Goal: Task Accomplishment & Management: Manage account settings

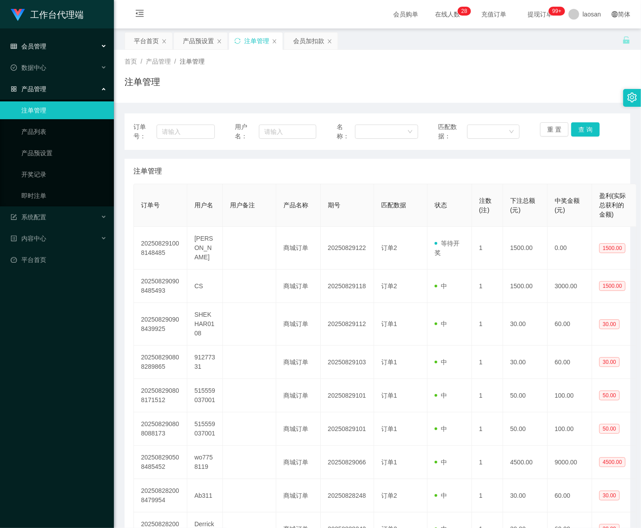
click at [36, 48] on span "会员管理" at bounding box center [29, 46] width 36 height 7
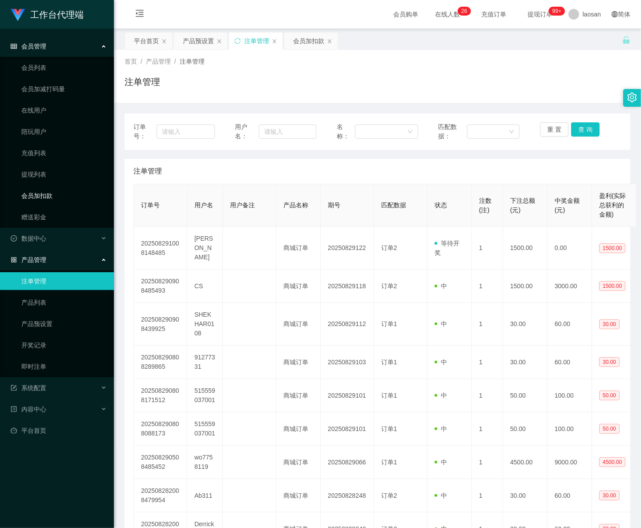
click at [63, 194] on link "会员加扣款" at bounding box center [63, 196] width 85 height 18
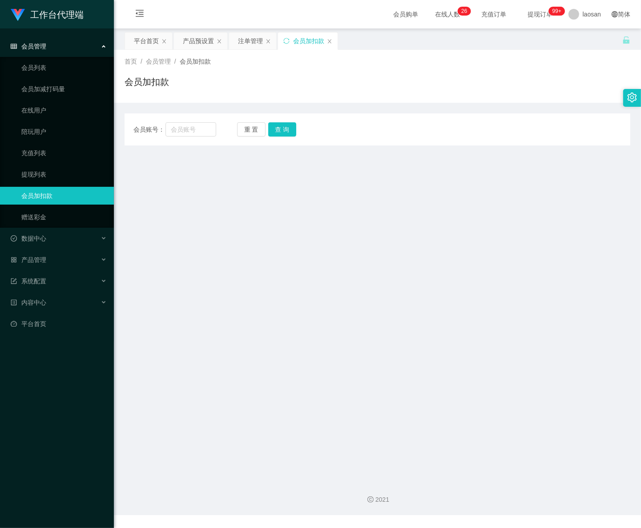
click at [200, 137] on div "会员账号： 重 置 查 询 会员账号 会员姓名 账号余额 操作类型 人工加款 人工扣款 金额 确 定" at bounding box center [378, 130] width 506 height 32
click at [199, 134] on input "text" at bounding box center [191, 129] width 51 height 14
paste input "Huang"
type input "Huang"
click at [280, 134] on button "查 询" at bounding box center [282, 129] width 28 height 14
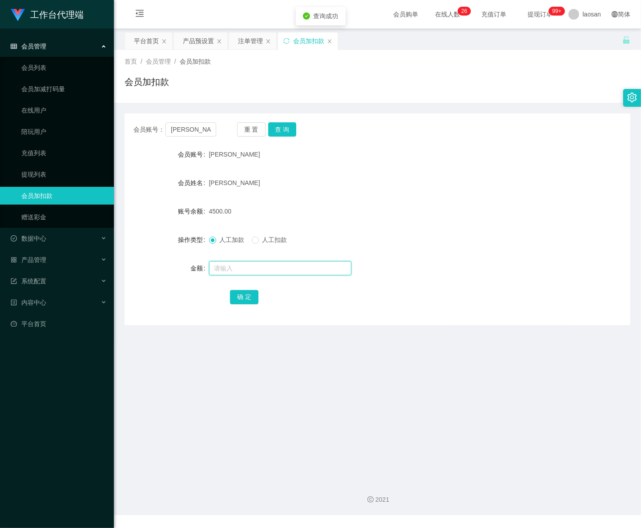
click at [243, 266] on input "text" at bounding box center [280, 268] width 142 height 14
type input "5500"
click at [243, 299] on button "确 定" at bounding box center [244, 297] width 28 height 14
click at [52, 48] on div "会员管理" at bounding box center [57, 46] width 114 height 18
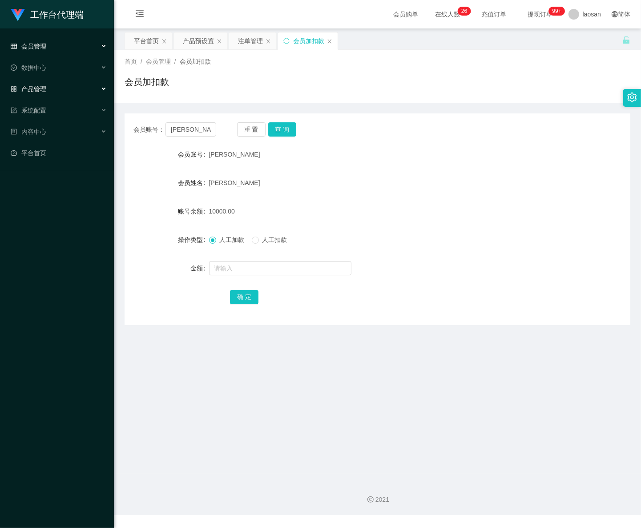
click at [58, 87] on div "产品管理" at bounding box center [57, 89] width 114 height 18
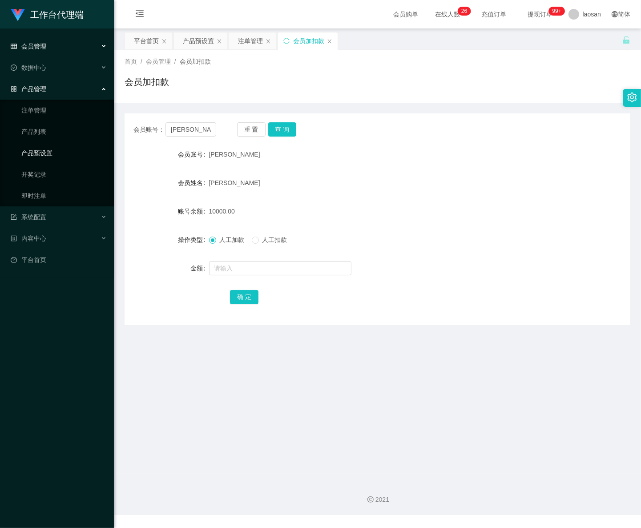
click at [59, 154] on link "产品预设置" at bounding box center [63, 153] width 85 height 18
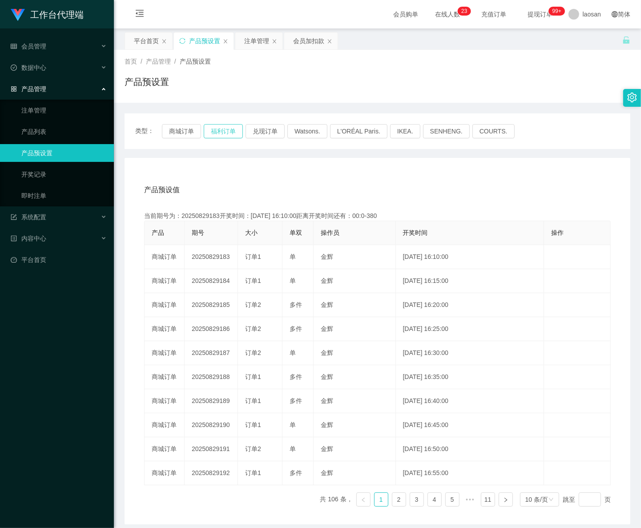
click at [230, 136] on button "福利订单" at bounding box center [223, 131] width 39 height 14
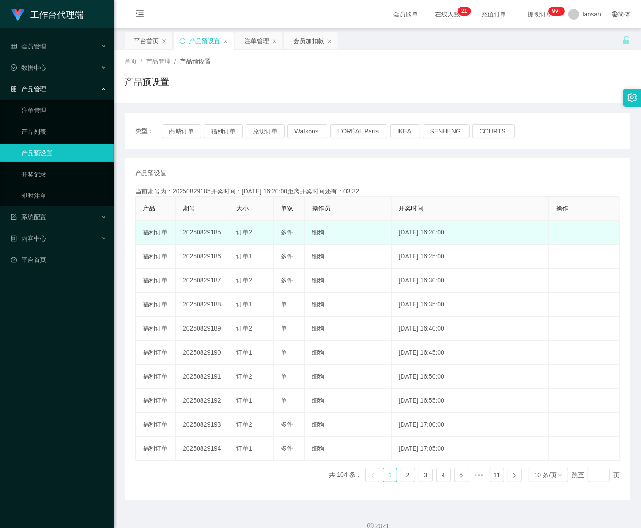
drag, startPoint x: 208, startPoint y: 232, endPoint x: 223, endPoint y: 232, distance: 14.7
click at [223, 232] on td "20250829185" at bounding box center [202, 233] width 53 height 24
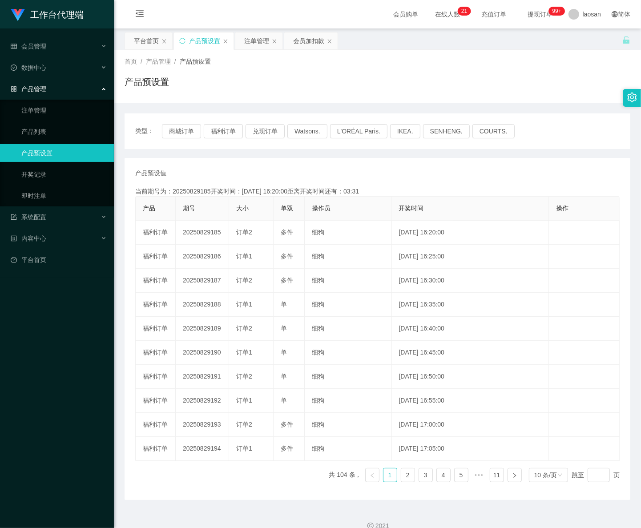
copy td "185"
click at [45, 109] on link "注单管理" at bounding box center [63, 110] width 85 height 18
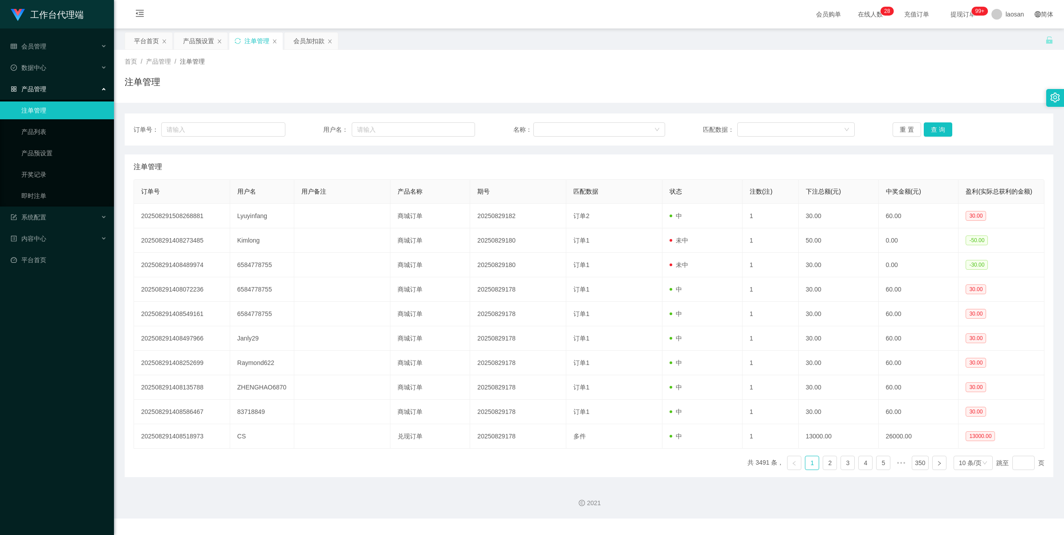
click at [41, 109] on link "注单管理" at bounding box center [63, 110] width 85 height 18
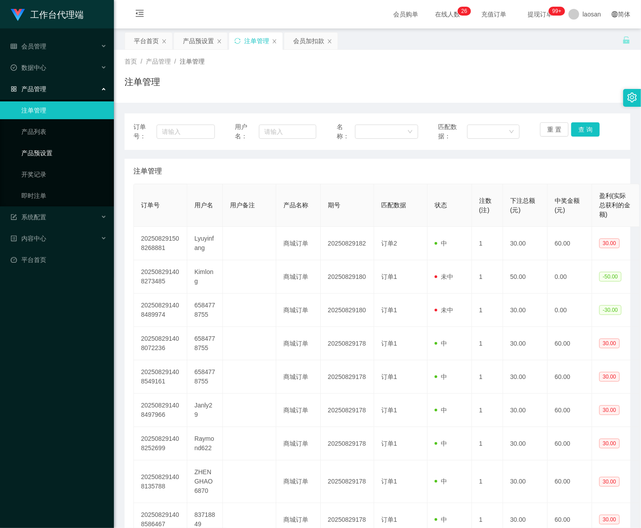
click at [48, 150] on link "产品预设置" at bounding box center [63, 153] width 85 height 18
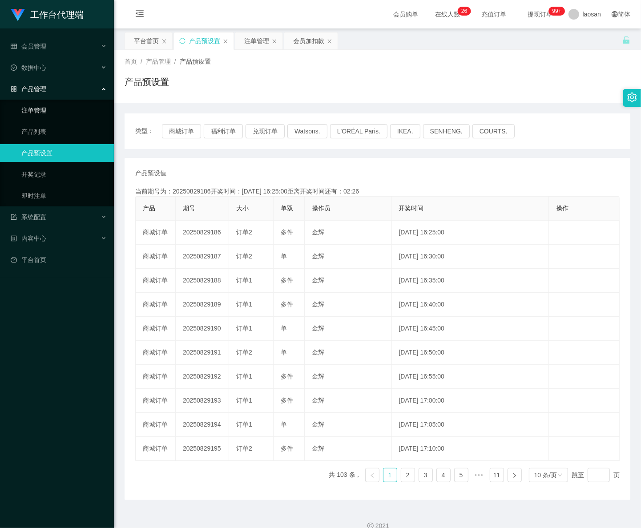
click at [39, 116] on link "注单管理" at bounding box center [63, 110] width 85 height 18
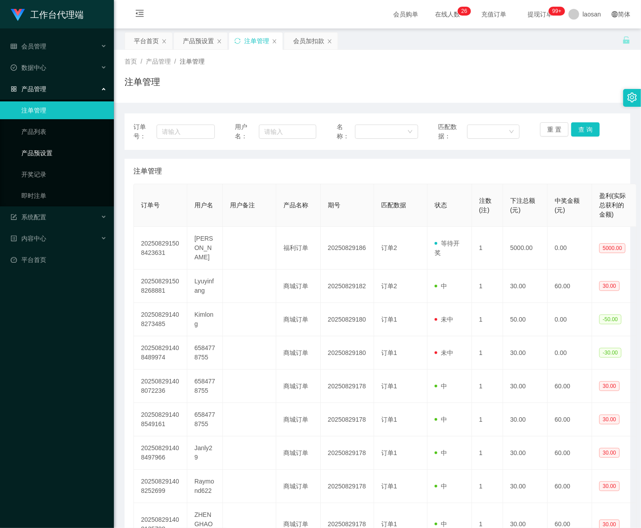
click at [59, 153] on link "产品预设置" at bounding box center [63, 153] width 85 height 18
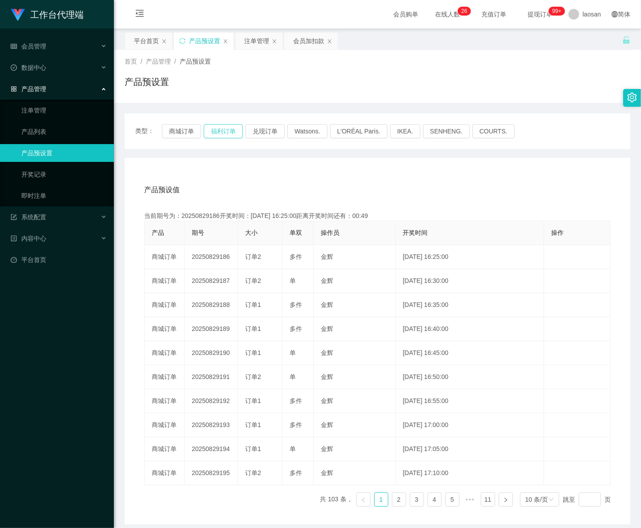
click at [214, 131] on button "福利订单" at bounding box center [223, 131] width 39 height 14
click at [32, 103] on link "注单管理" at bounding box center [63, 110] width 85 height 18
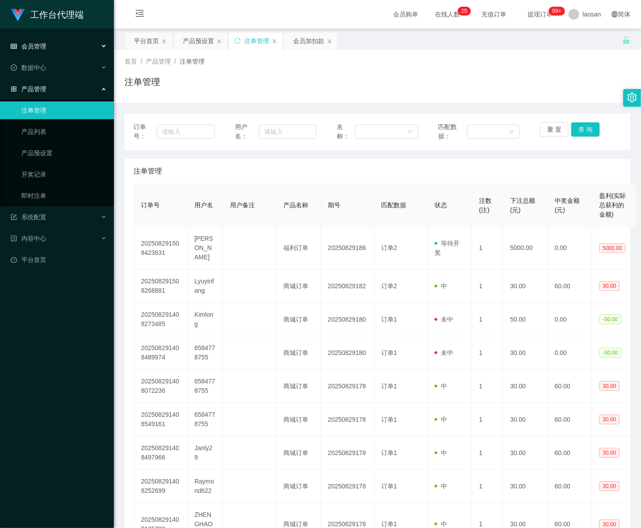
click at [47, 41] on div "会员管理" at bounding box center [57, 46] width 114 height 18
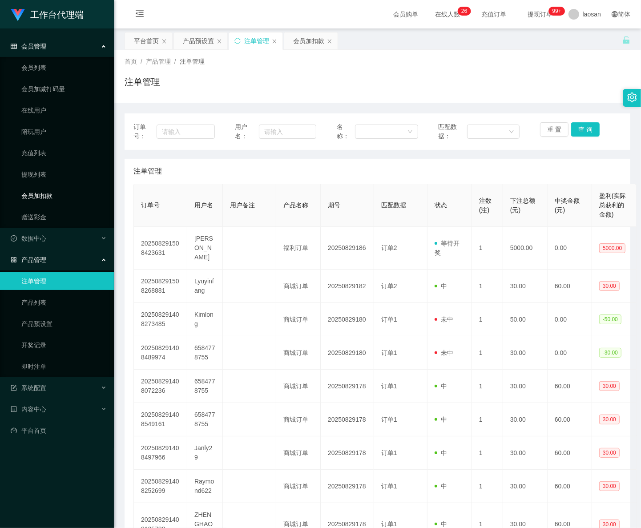
click at [43, 190] on link "会员加扣款" at bounding box center [63, 196] width 85 height 18
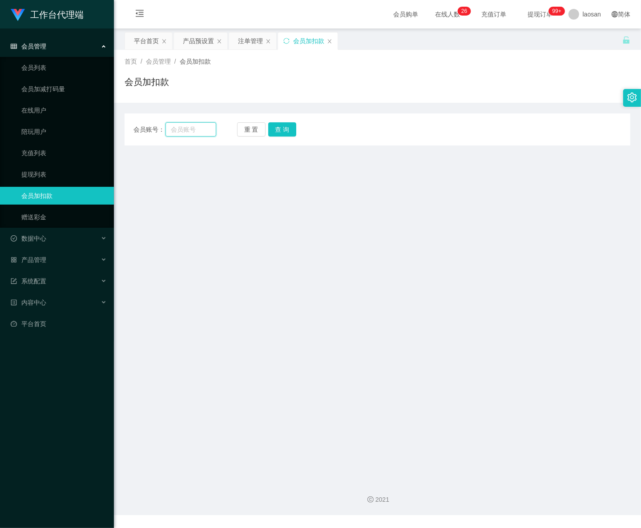
click at [184, 132] on input "text" at bounding box center [191, 129] width 51 height 14
paste input "[PERSON_NAME]"
type input "[PERSON_NAME]"
click at [286, 132] on button "查 询" at bounding box center [282, 129] width 28 height 14
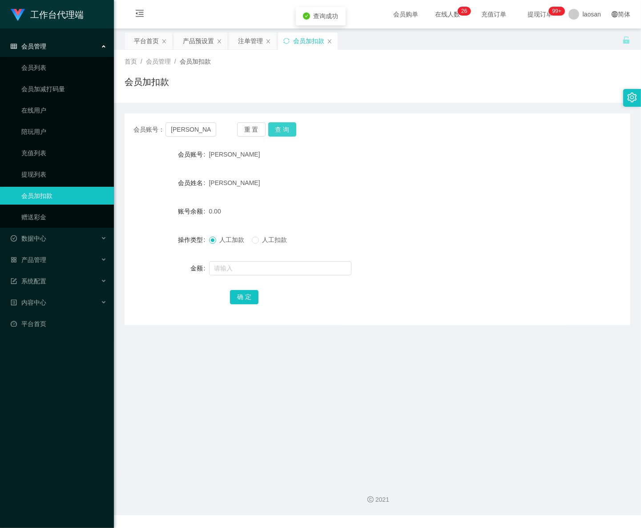
click at [286, 132] on button "查 询" at bounding box center [282, 129] width 28 height 14
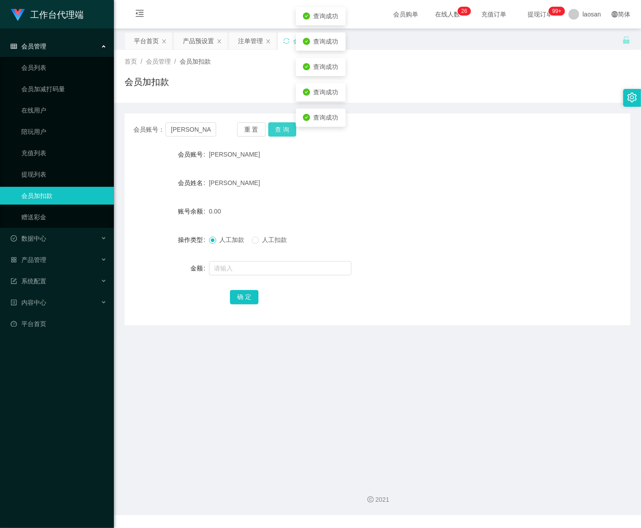
click at [286, 132] on button "查 询" at bounding box center [282, 129] width 28 height 14
click at [50, 259] on div "产品管理" at bounding box center [57, 260] width 114 height 18
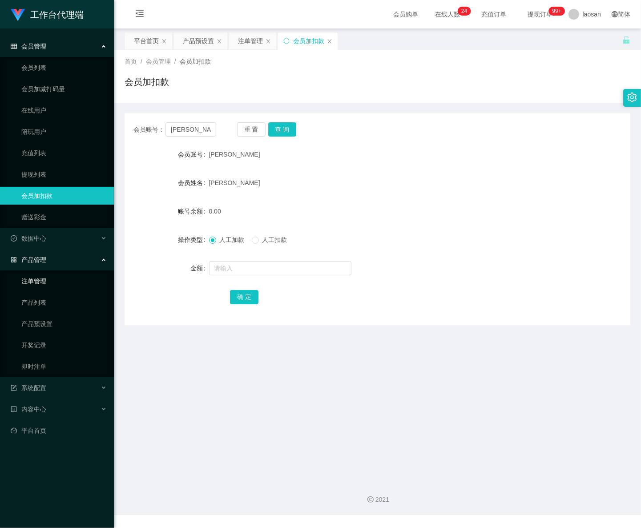
click at [45, 283] on link "注单管理" at bounding box center [63, 281] width 85 height 18
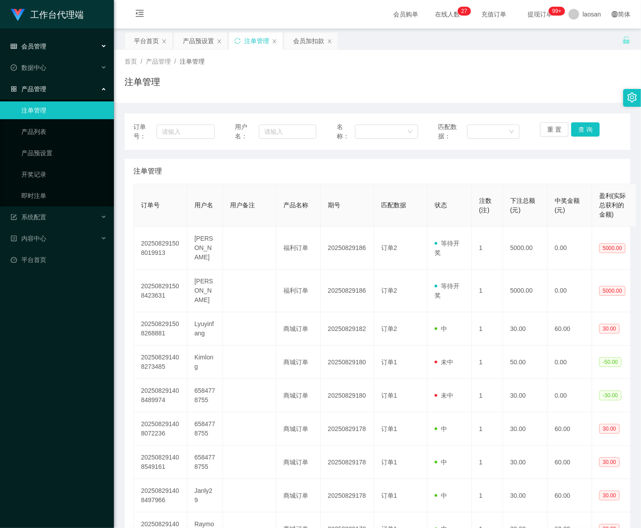
click at [43, 45] on span "会员管理" at bounding box center [29, 46] width 36 height 7
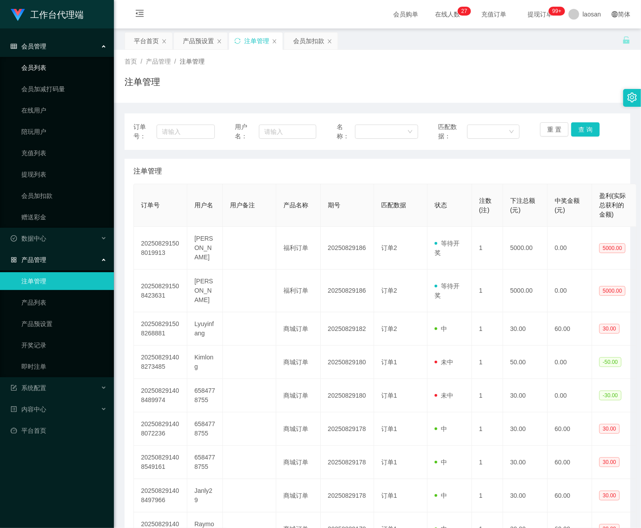
click at [48, 65] on link "会员列表" at bounding box center [63, 68] width 85 height 18
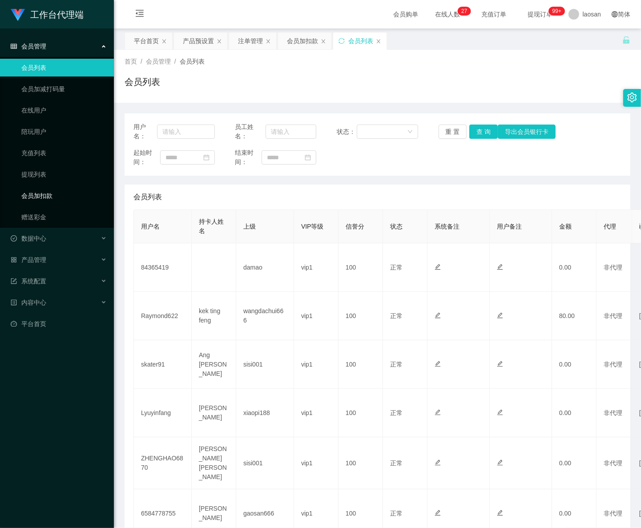
click at [48, 198] on link "会员加扣款" at bounding box center [63, 196] width 85 height 18
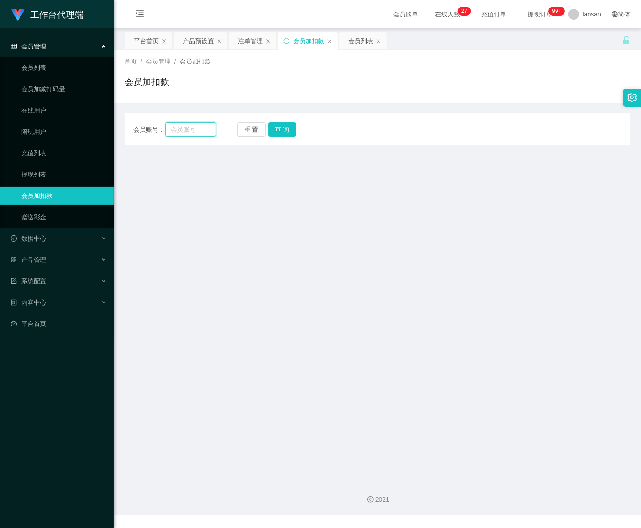
click at [183, 129] on input "text" at bounding box center [191, 129] width 51 height 14
drag, startPoint x: 191, startPoint y: 130, endPoint x: 208, endPoint y: 128, distance: 16.6
click at [191, 130] on input "text" at bounding box center [191, 129] width 51 height 14
paste input "[PERSON_NAME]"
type input "[PERSON_NAME]"
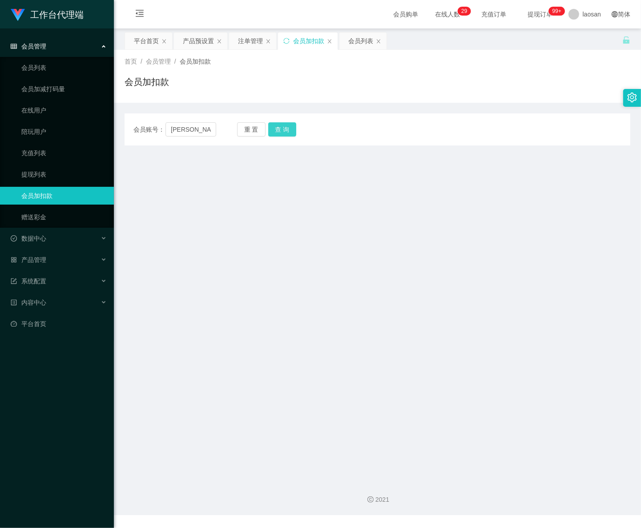
click at [290, 128] on button "查 询" at bounding box center [282, 129] width 28 height 14
